Goal: Task Accomplishment & Management: Manage account settings

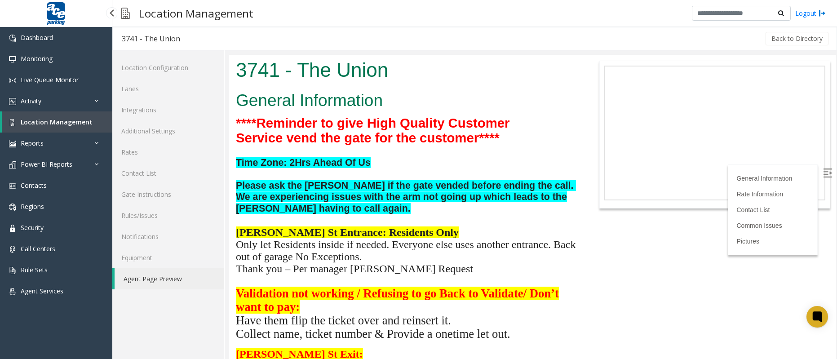
scroll to position [118, 0]
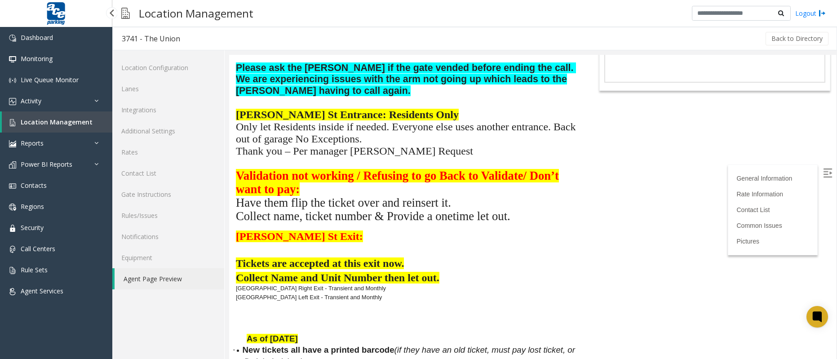
click at [68, 124] on span "Location Management" at bounding box center [57, 122] width 72 height 9
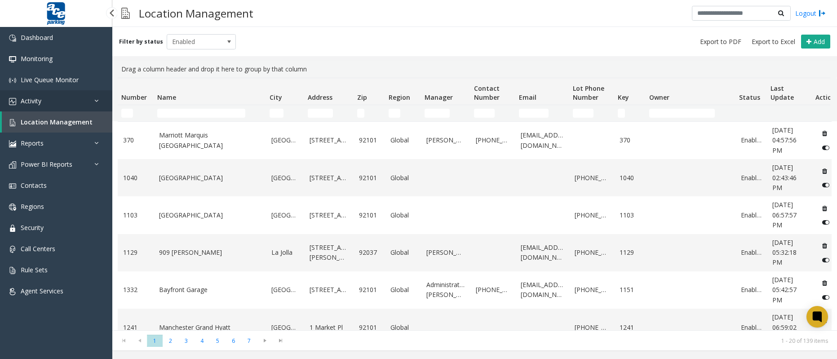
click at [29, 98] on span "Activity" at bounding box center [31, 101] width 21 height 9
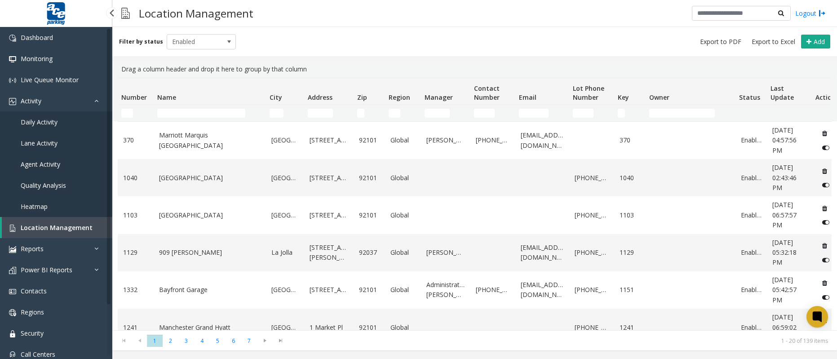
click at [46, 122] on span "Daily Activity" at bounding box center [39, 122] width 37 height 9
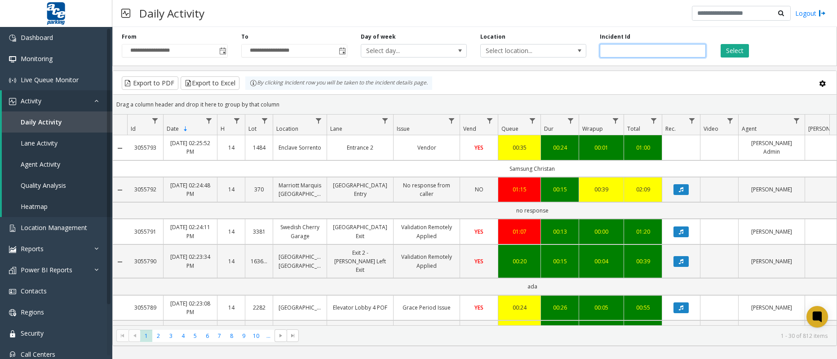
click at [622, 50] on input "number" at bounding box center [653, 50] width 106 height 13
paste input "*******"
type input "*******"
click at [740, 49] on button "Select" at bounding box center [735, 50] width 28 height 13
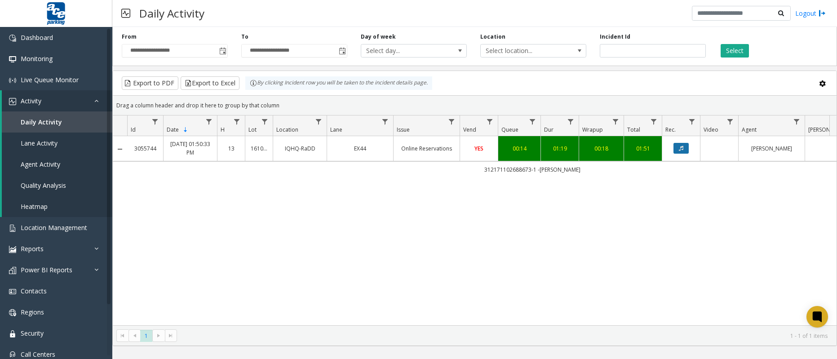
click at [683, 149] on icon "Data table" at bounding box center [681, 148] width 4 height 5
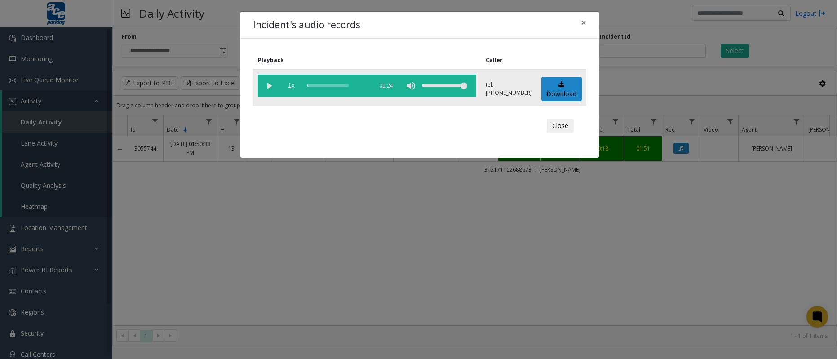
click at [270, 83] on vg-play-pause at bounding box center [269, 86] width 22 height 22
click at [315, 87] on div "scrub bar" at bounding box center [337, 86] width 61 height 22
click at [416, 228] on div "Incident's audio records × Playback Caller 1x 01:24 tel:[PHONE_NUMBER] Download…" at bounding box center [418, 179] width 837 height 359
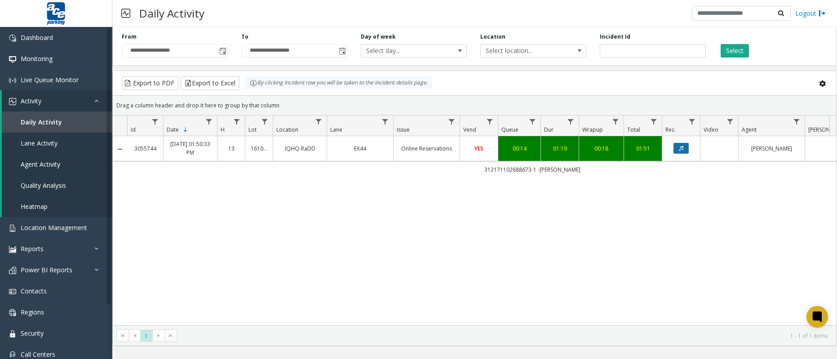
click at [675, 145] on button "Data table" at bounding box center [681, 148] width 15 height 11
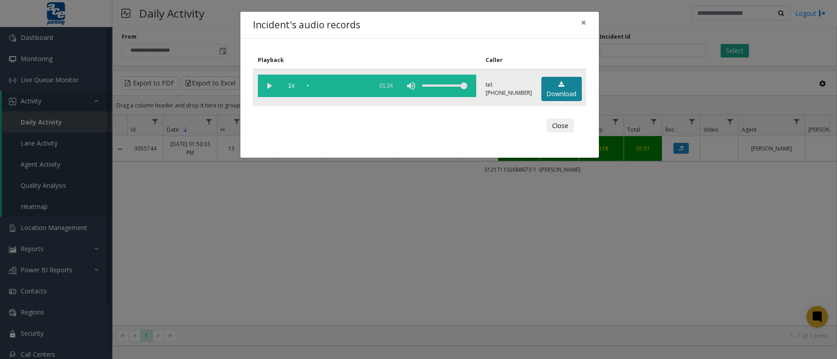
click at [558, 83] on icon at bounding box center [561, 84] width 6 height 6
click at [497, 274] on div "Incident's audio records × Playback Caller 1x 01:24 tel:[PHONE_NUMBER] Download…" at bounding box center [418, 179] width 837 height 359
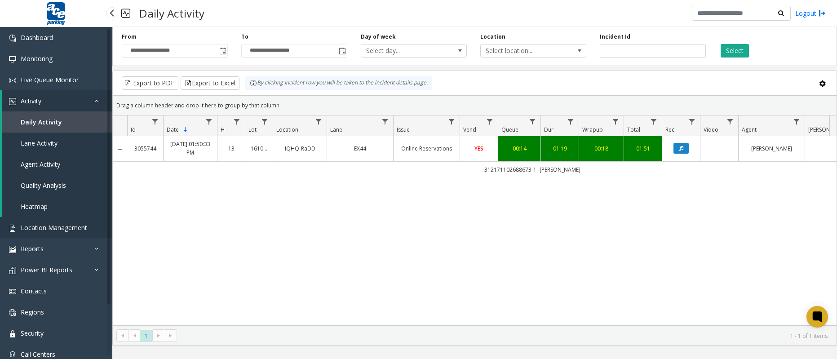
click at [72, 230] on span "Location Management" at bounding box center [54, 227] width 66 height 9
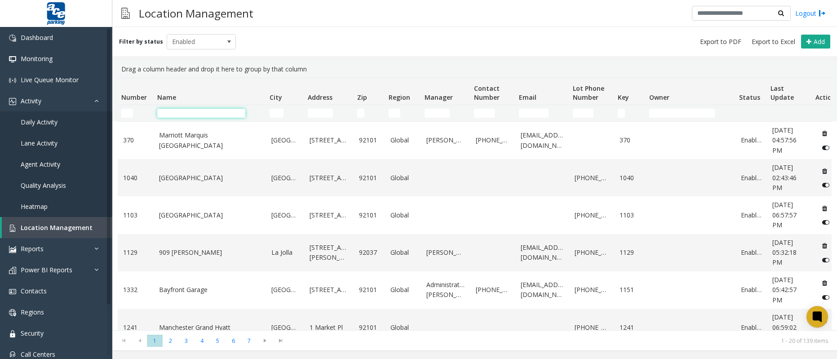
click at [194, 113] on input "Name Filter" at bounding box center [201, 113] width 88 height 9
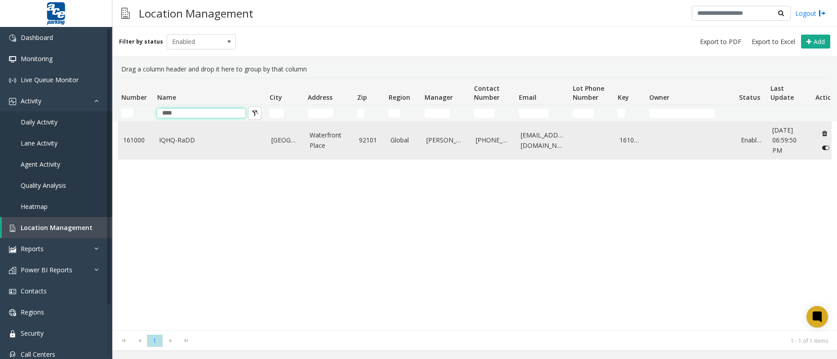
type input "****"
click at [194, 136] on link "IQHQ-RaDD" at bounding box center [210, 140] width 102 height 10
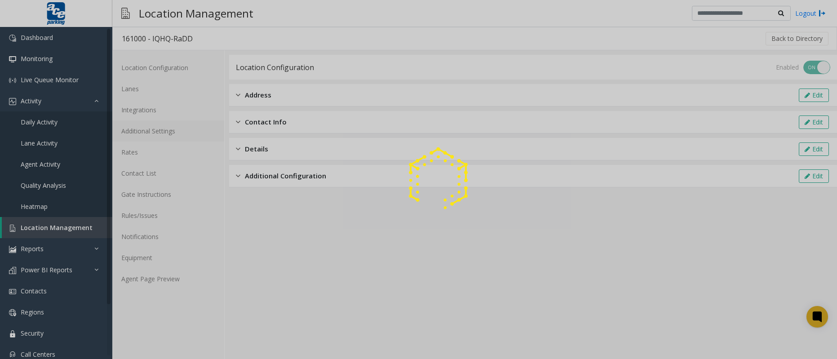
click at [158, 133] on link "Additional Settings" at bounding box center [168, 130] width 112 height 21
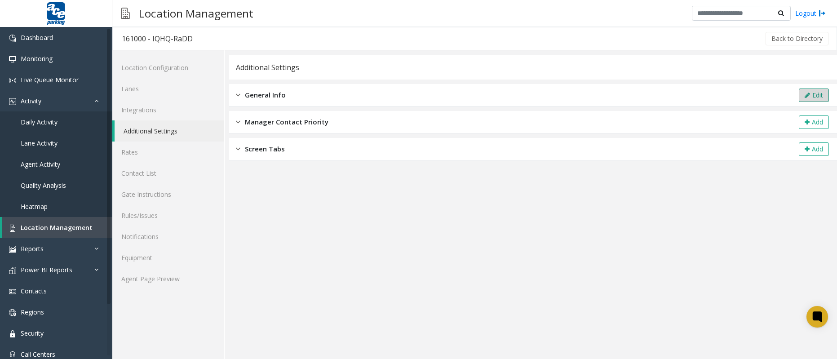
click at [824, 93] on button "Edit" at bounding box center [814, 95] width 30 height 13
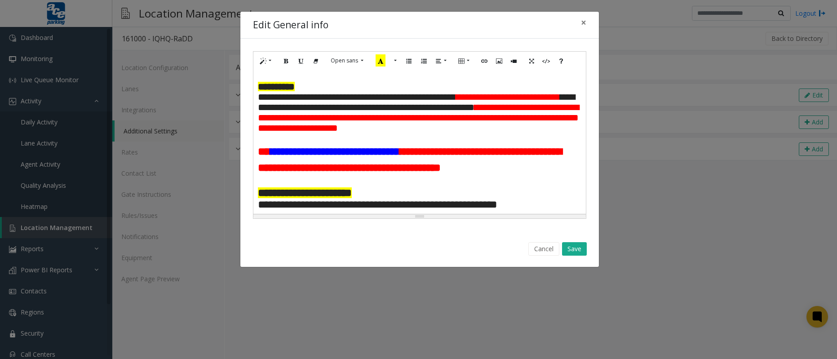
click at [258, 77] on p at bounding box center [420, 78] width 324 height 7
paste div
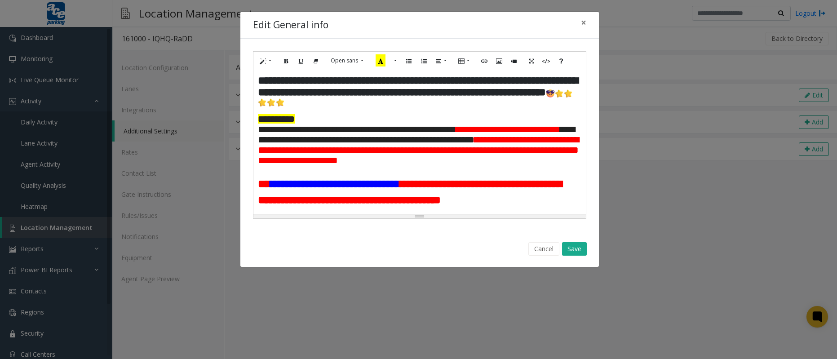
click at [260, 80] on strong "**********" at bounding box center [418, 86] width 320 height 22
click at [576, 250] on button "Save" at bounding box center [574, 248] width 25 height 13
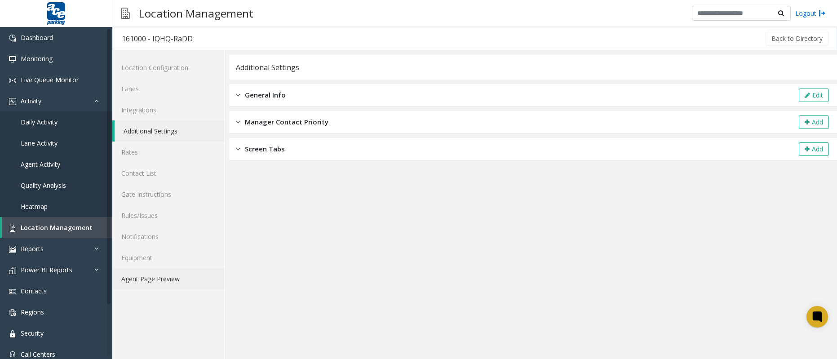
click at [156, 282] on link "Agent Page Preview" at bounding box center [168, 278] width 112 height 21
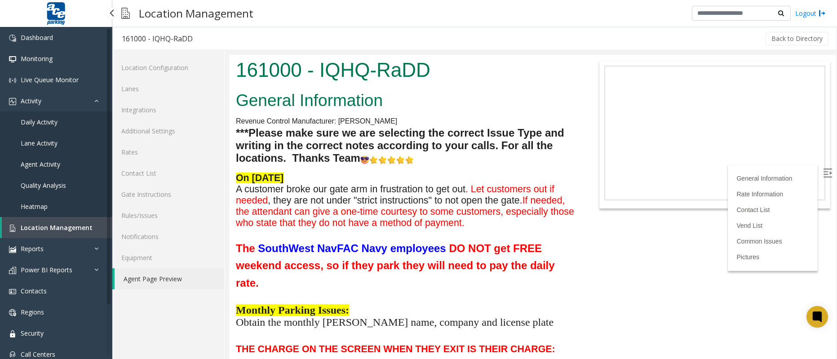
click at [35, 120] on span "Daily Activity" at bounding box center [39, 122] width 37 height 9
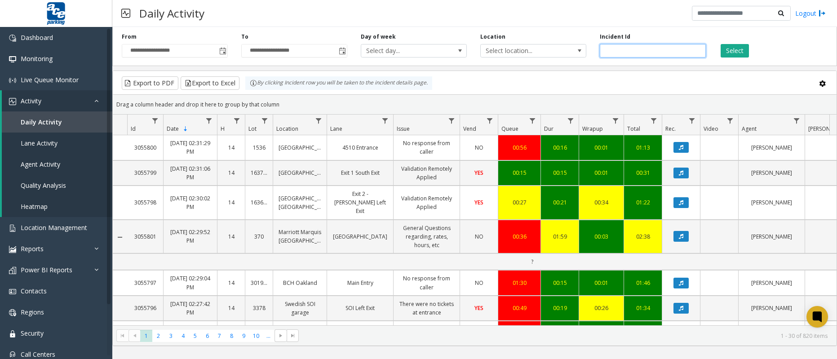
click at [641, 51] on input "number" at bounding box center [653, 50] width 106 height 13
paste input "*******"
type input "*******"
click at [731, 53] on button "Select" at bounding box center [735, 50] width 28 height 13
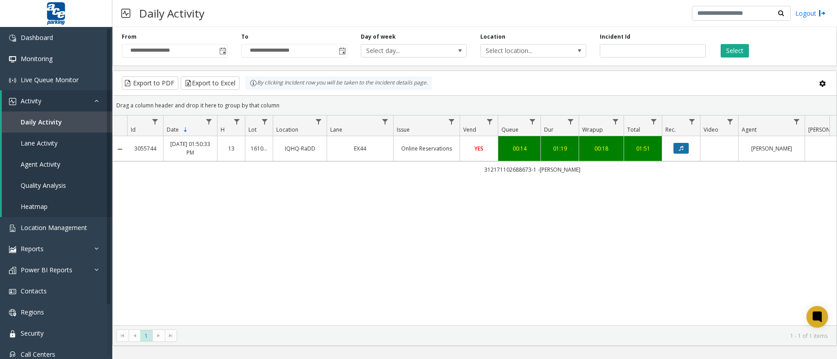
click at [678, 149] on button "Data table" at bounding box center [681, 148] width 15 height 11
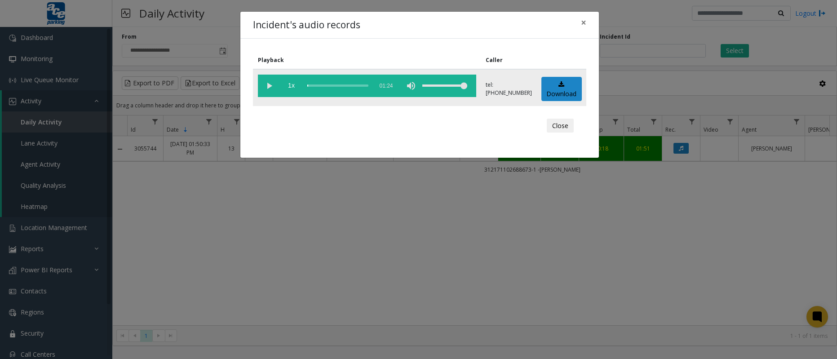
click at [267, 87] on vg-play-pause at bounding box center [269, 86] width 22 height 22
click at [315, 88] on div "scrub bar" at bounding box center [337, 86] width 61 height 22
drag, startPoint x: 196, startPoint y: 234, endPoint x: 412, endPoint y: 296, distance: 224.3
click at [196, 234] on div "Incident's audio records × Playback Caller 1x 01:24 tel:[PHONE_NUMBER] Download…" at bounding box center [418, 179] width 837 height 359
